Goal: Transaction & Acquisition: Book appointment/travel/reservation

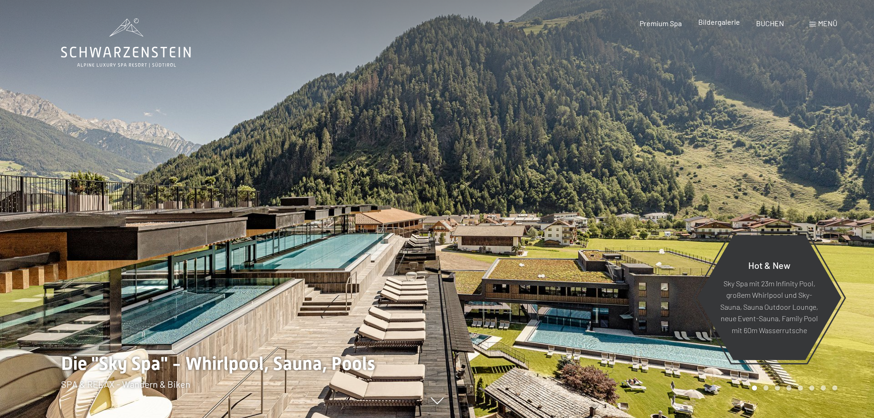
click at [722, 22] on span "Bildergalerie" at bounding box center [719, 21] width 42 height 9
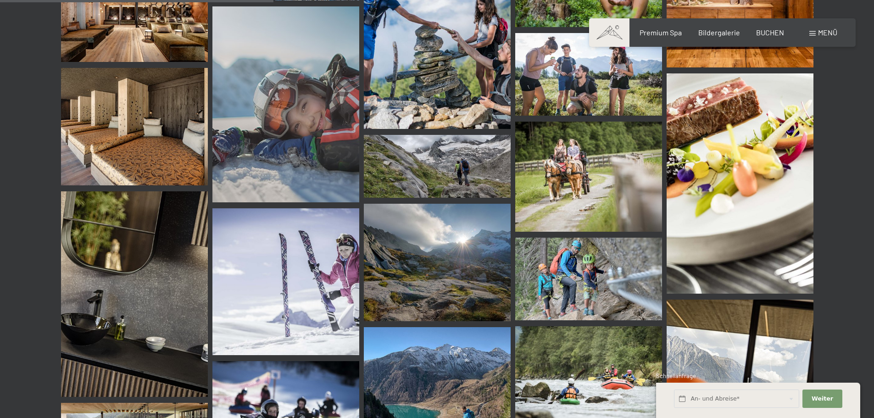
scroll to position [3624, 0]
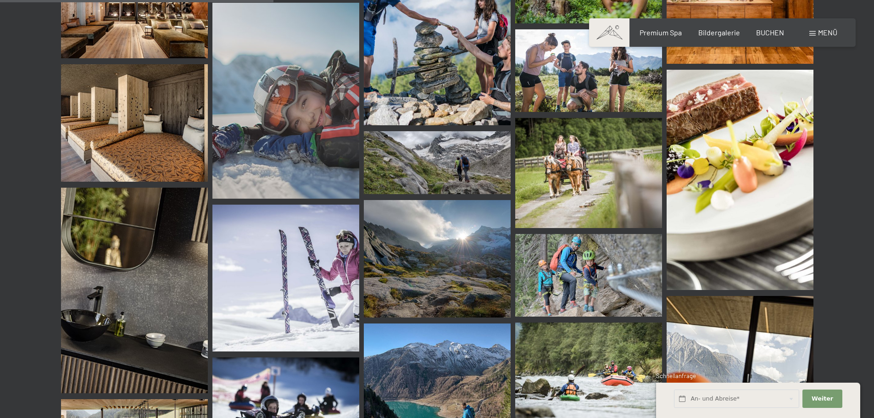
click at [737, 183] on img at bounding box center [740, 180] width 147 height 220
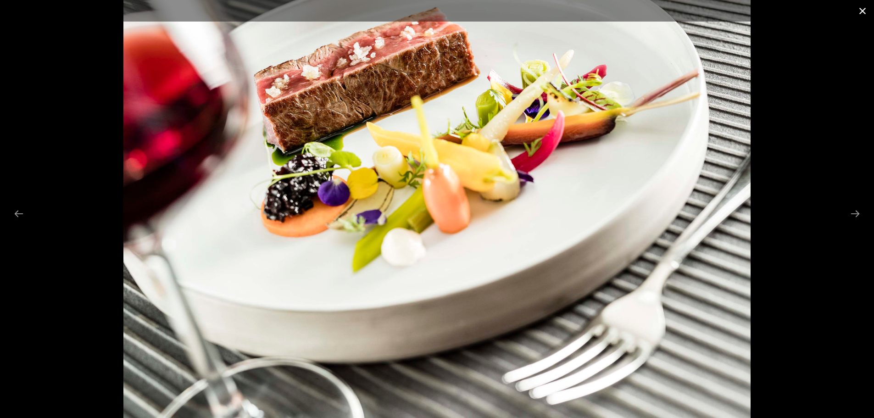
click at [862, 8] on button "Close gallery" at bounding box center [862, 11] width 23 height 22
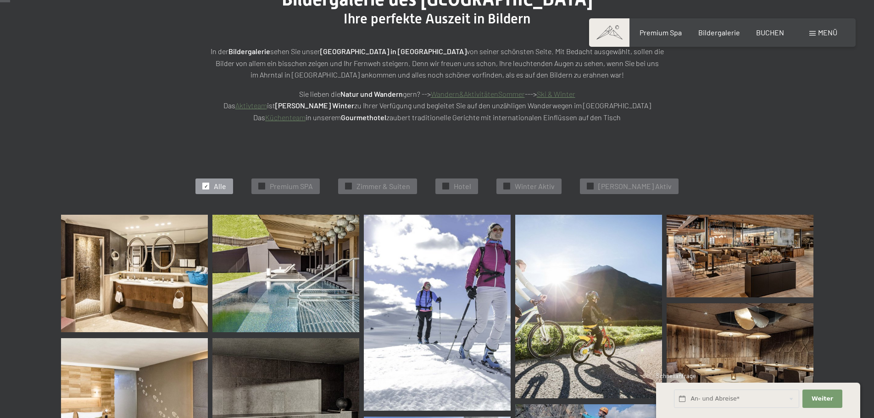
scroll to position [0, 0]
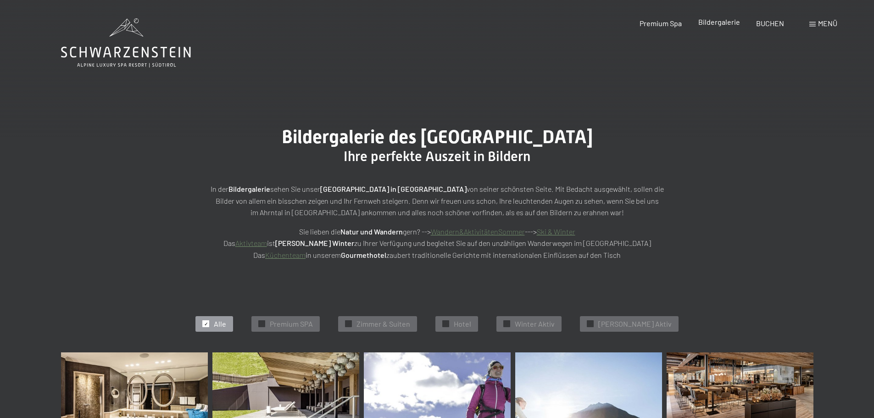
click at [710, 21] on span "Bildergalerie" at bounding box center [719, 21] width 42 height 9
click at [758, 23] on span "BUCHEN" at bounding box center [770, 21] width 28 height 9
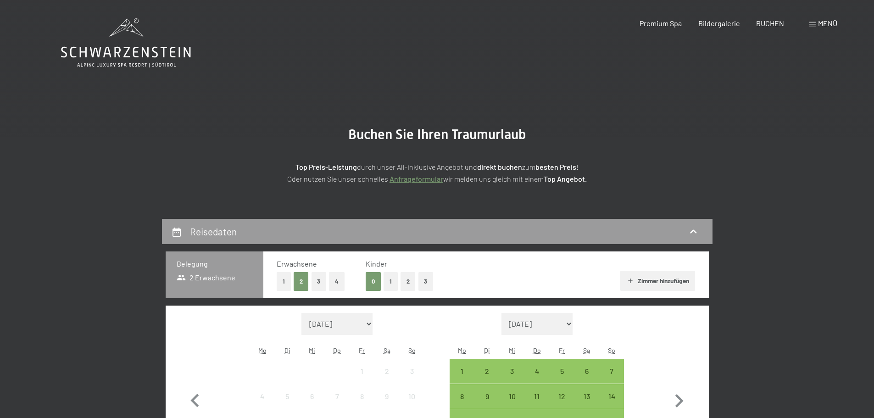
click at [818, 21] on span "Menü" at bounding box center [827, 23] width 19 height 9
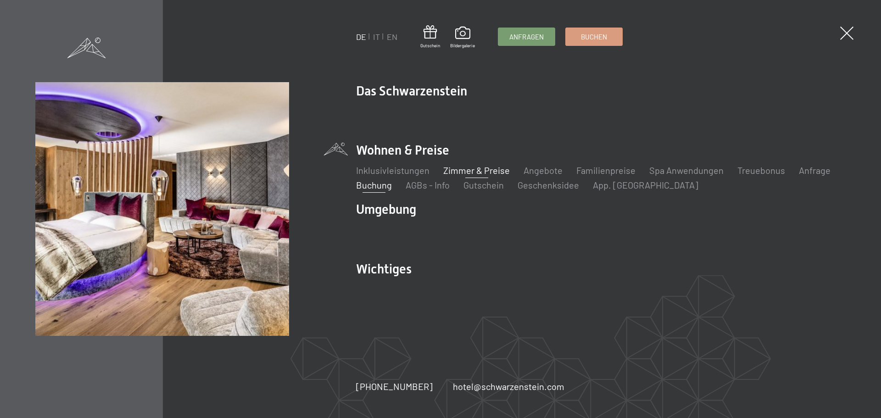
click at [487, 172] on link "Zimmer & Preise" at bounding box center [476, 170] width 67 height 11
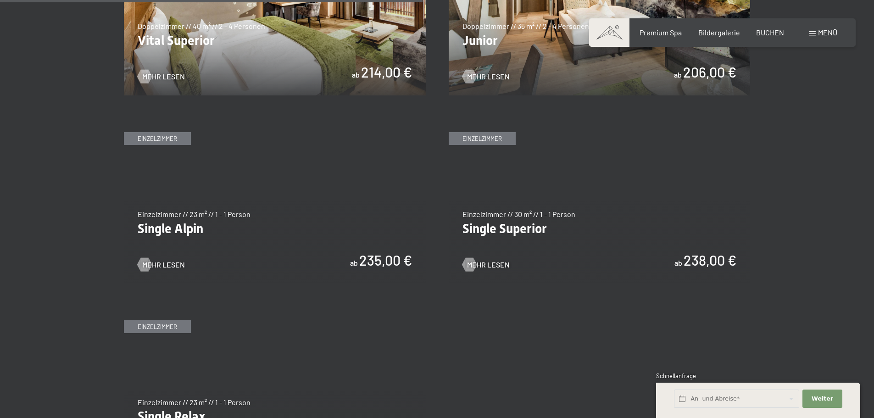
scroll to position [1422, 0]
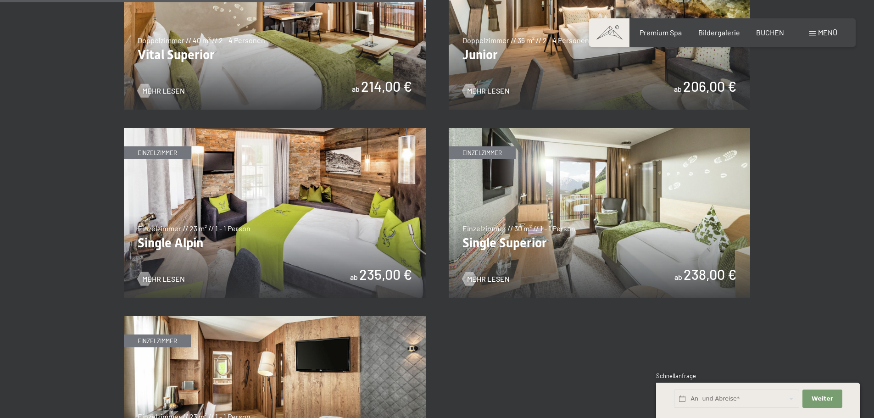
click at [591, 194] on img at bounding box center [600, 213] width 302 height 170
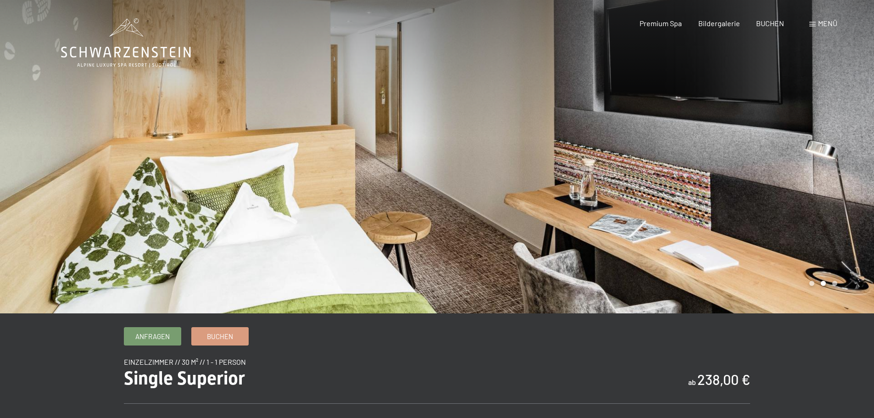
click at [816, 224] on div at bounding box center [655, 156] width 437 height 313
